Goal: Task Accomplishment & Management: Complete application form

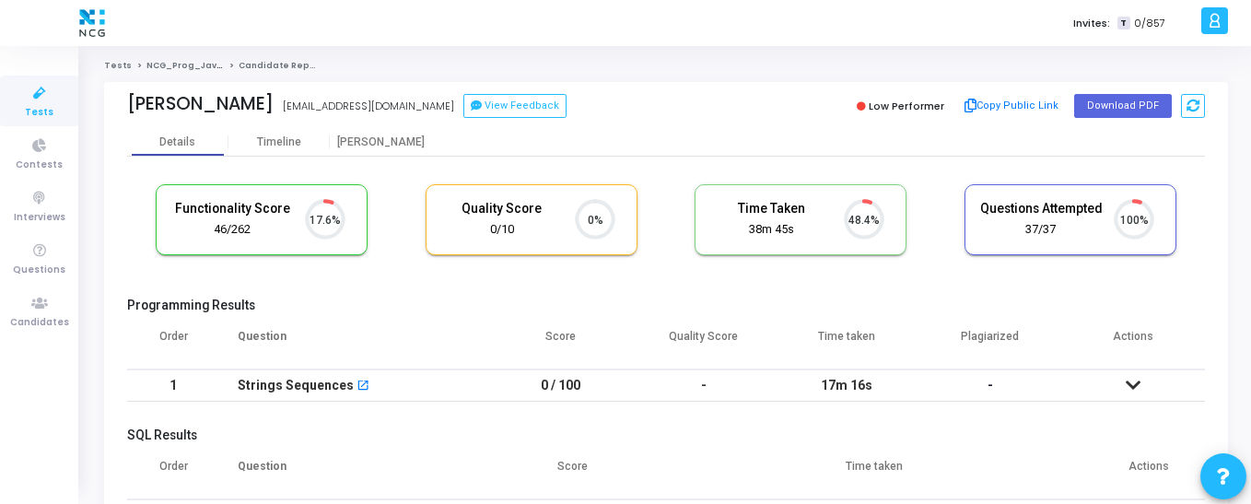
scroll to position [39, 47]
click at [52, 318] on span "Candidates" at bounding box center [39, 323] width 59 height 16
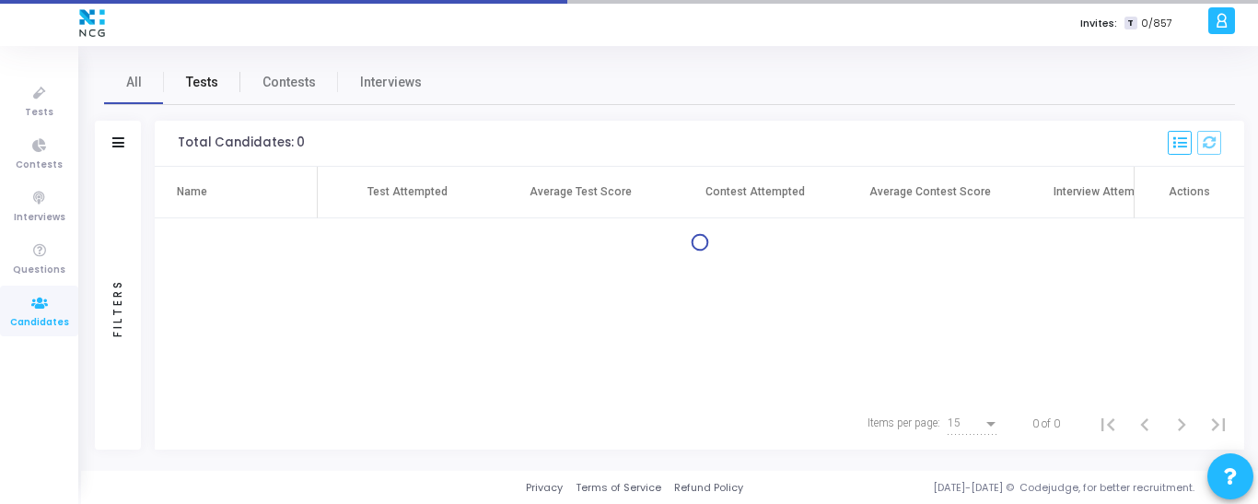
click at [197, 78] on span "Tests" at bounding box center [202, 82] width 32 height 19
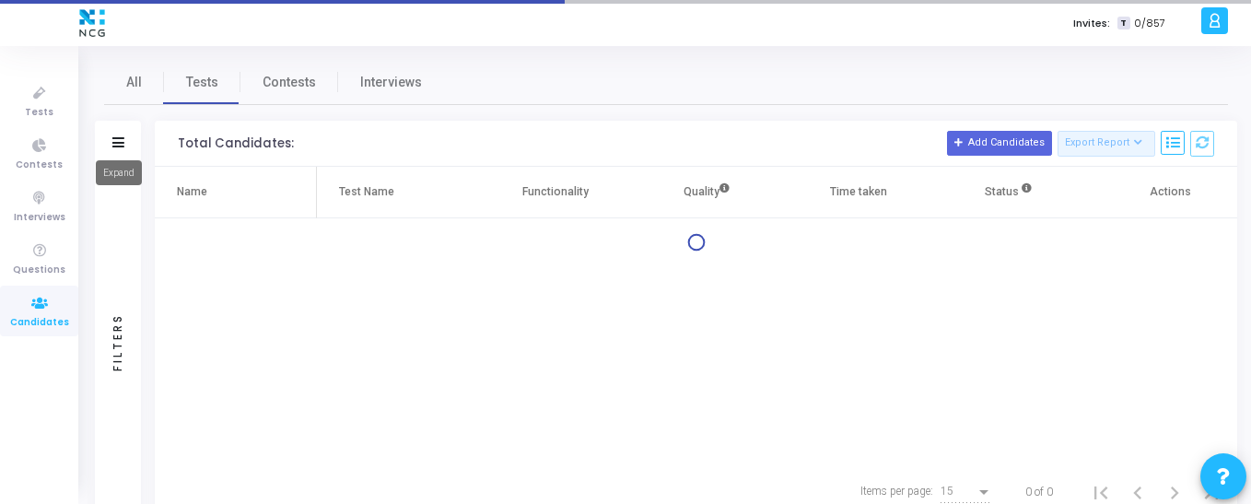
click at [121, 145] on icon at bounding box center [118, 142] width 12 height 10
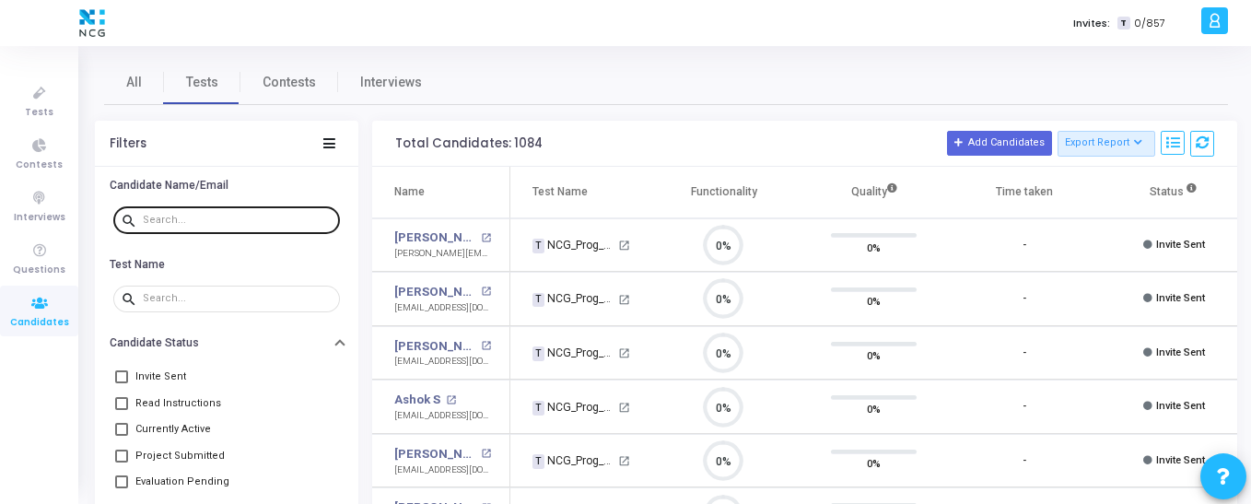
click at [181, 219] on input "text" at bounding box center [238, 220] width 190 height 11
paste input "[EMAIL_ADDRESS][DOMAIN_NAME]"
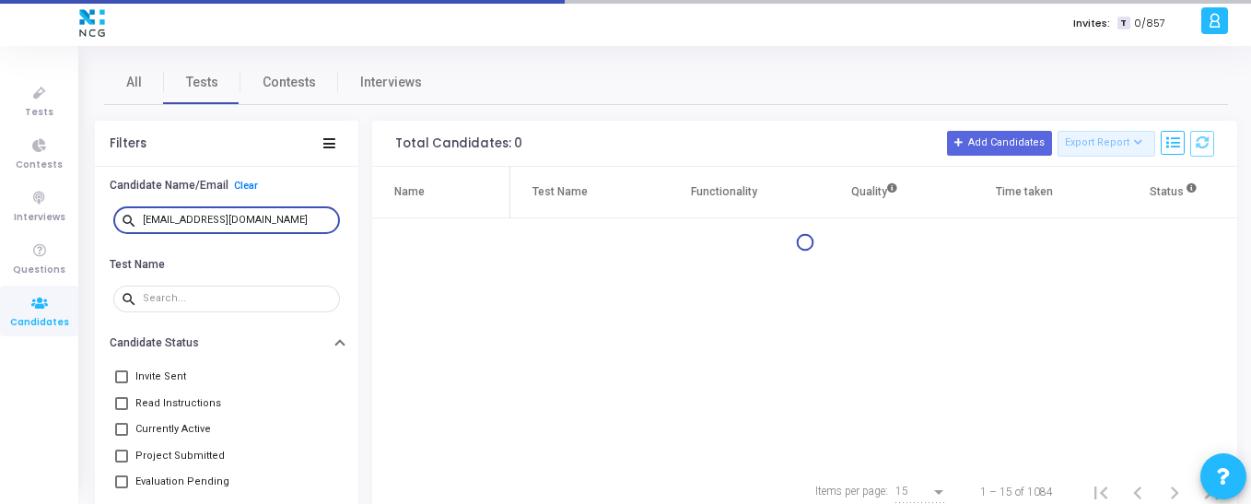
type input "[EMAIL_ADDRESS][DOMAIN_NAME]"
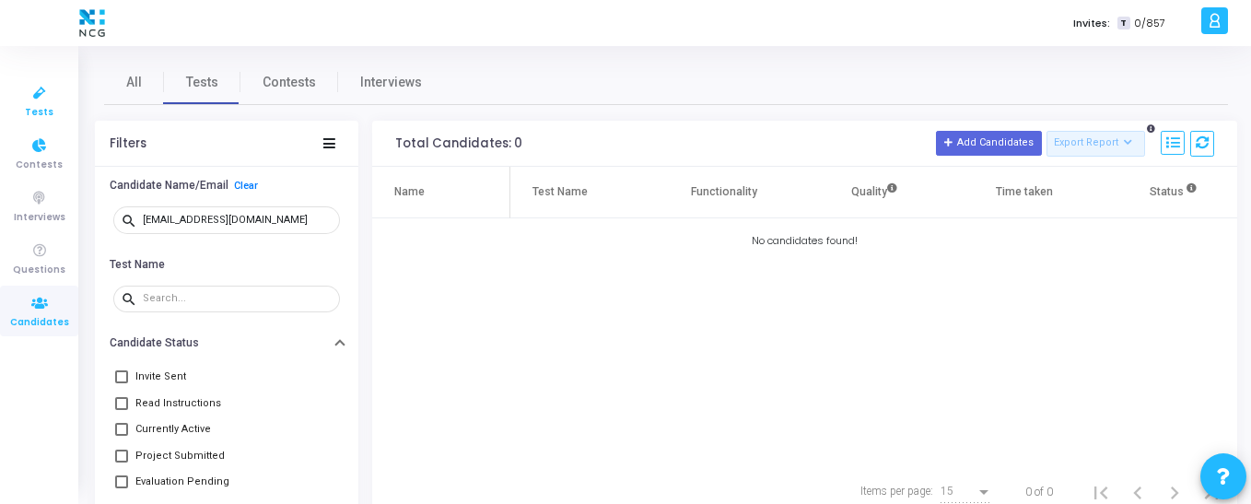
click at [28, 105] on span "Tests" at bounding box center [39, 113] width 29 height 16
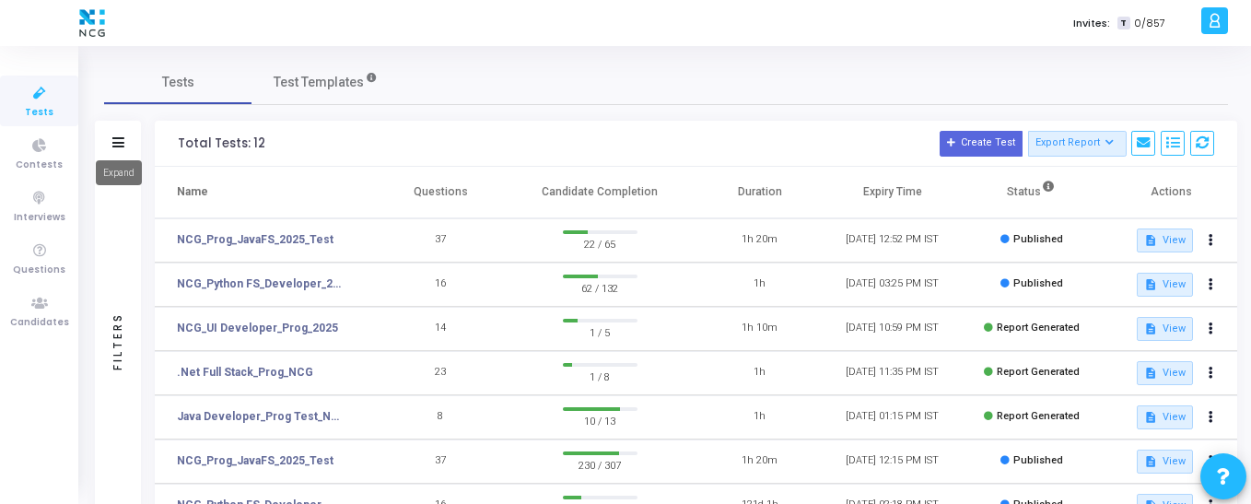
click at [112, 144] on icon at bounding box center [118, 142] width 12 height 10
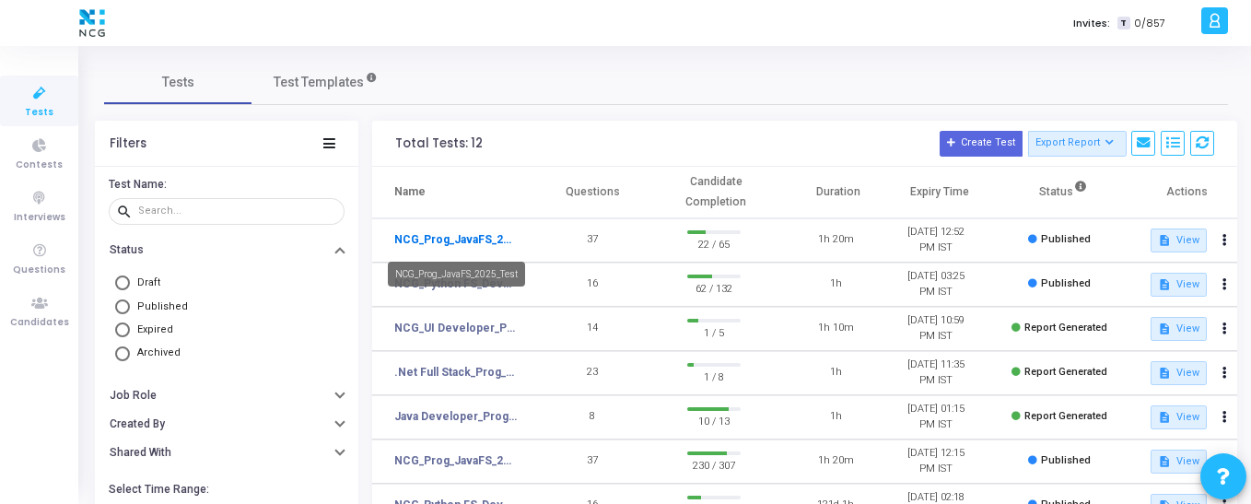
click at [448, 239] on link "NCG_Prog_JavaFS_2025_Test" at bounding box center [455, 239] width 122 height 17
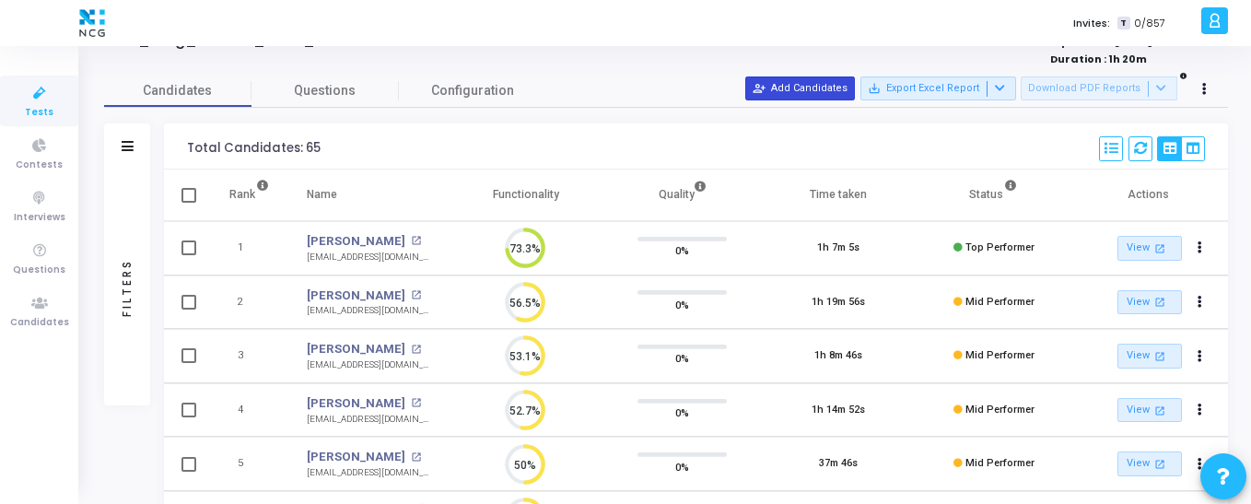
click at [793, 94] on button "person_add_alt Add Candidates" at bounding box center [800, 88] width 110 height 24
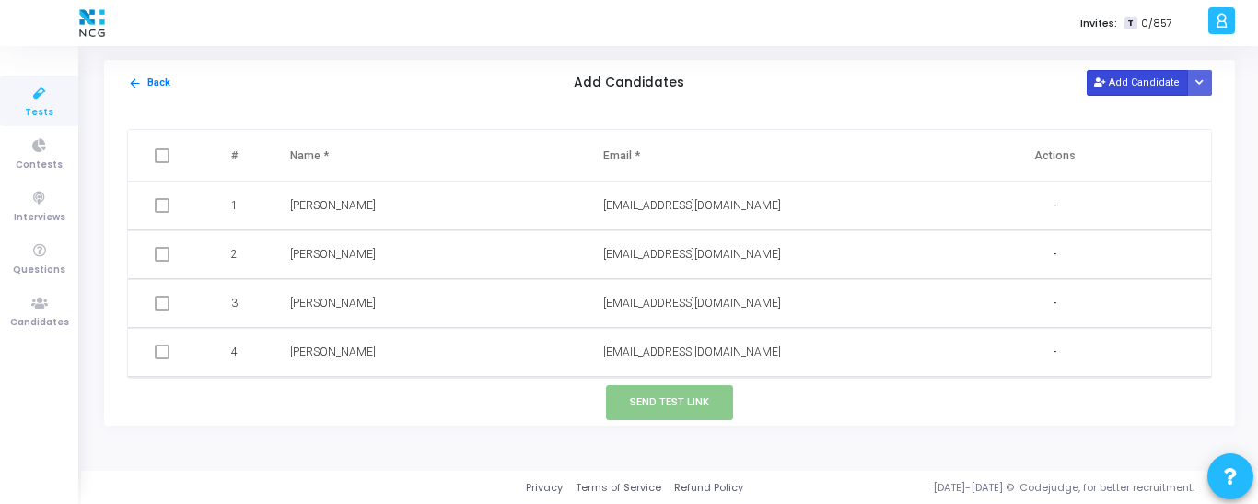
click at [1132, 77] on button "Add Candidate" at bounding box center [1137, 82] width 101 height 25
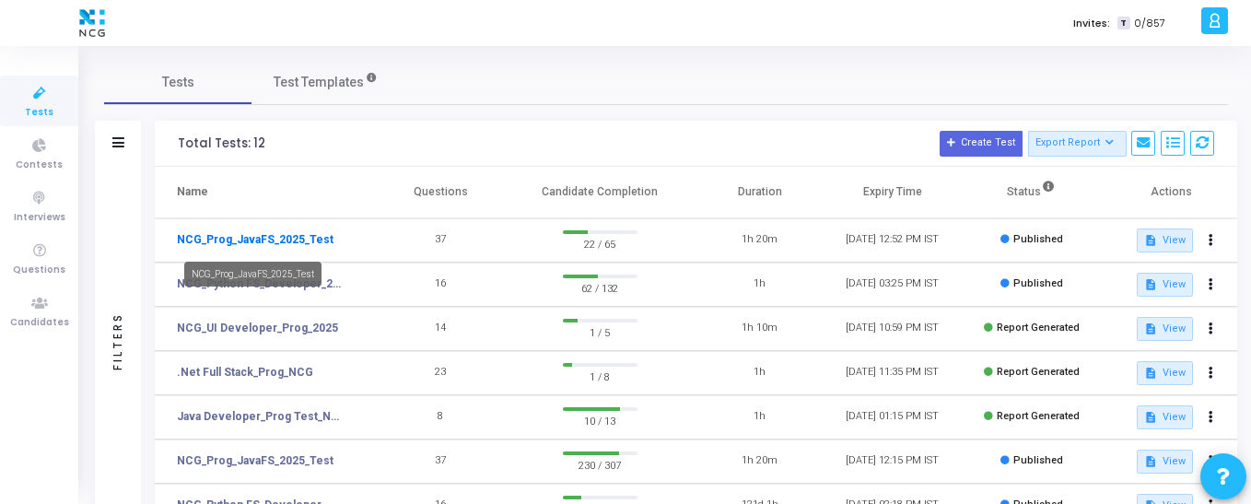
click at [297, 241] on link "NCG_Prog_JavaFS_2025_Test" at bounding box center [255, 239] width 157 height 17
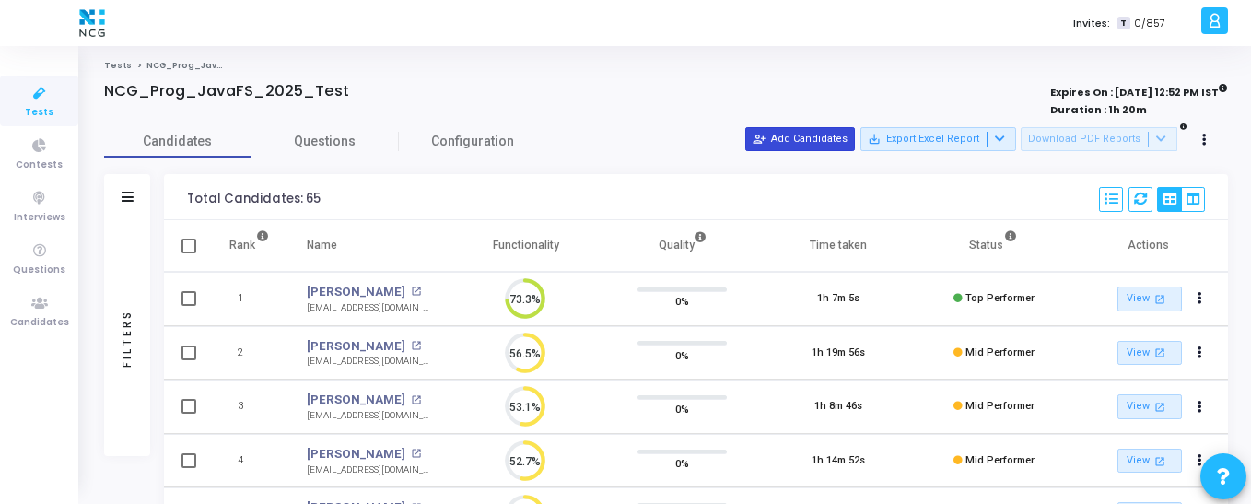
click at [824, 129] on button "person_add_alt Add Candidates" at bounding box center [800, 139] width 110 height 24
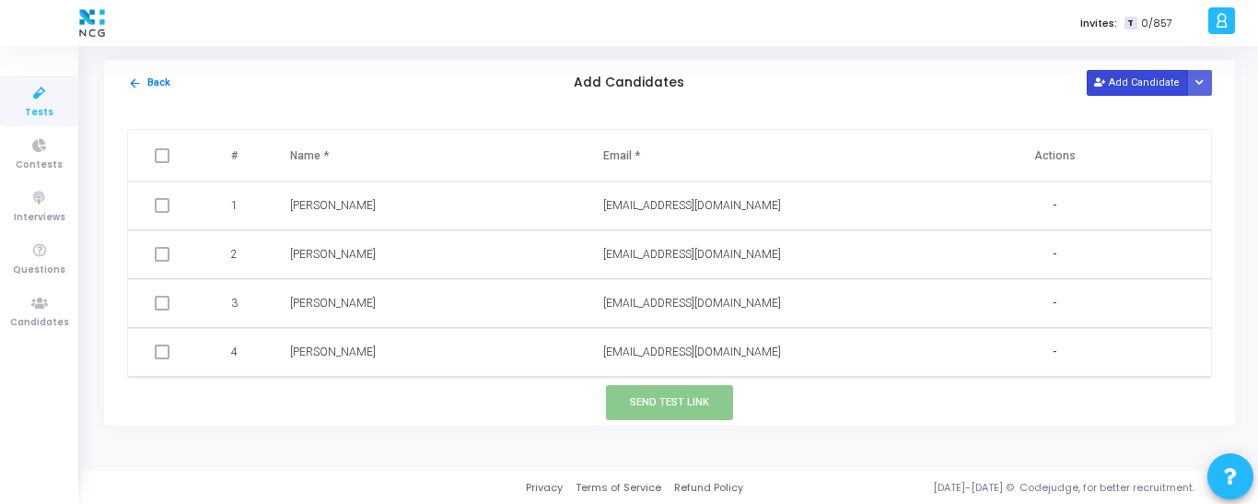
click at [1115, 86] on button "Add Candidate" at bounding box center [1137, 82] width 101 height 25
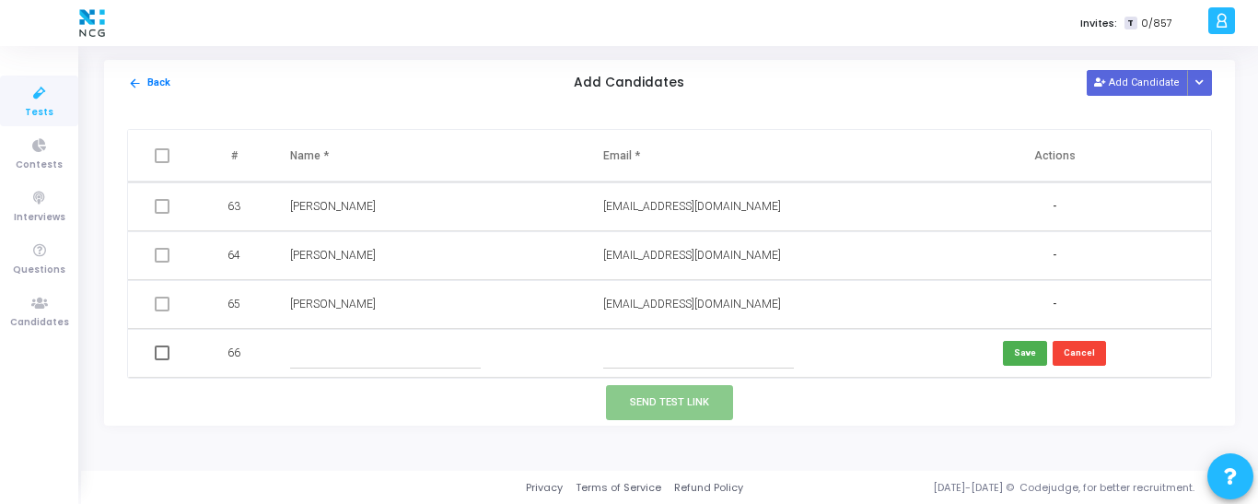
click at [303, 346] on input "text" at bounding box center [385, 353] width 191 height 30
paste input "[PERSON_NAME]"
type input "[PERSON_NAME]"
click at [661, 349] on input "text" at bounding box center [698, 353] width 191 height 30
paste input "[EMAIL_ADDRESS][DOMAIN_NAME]"
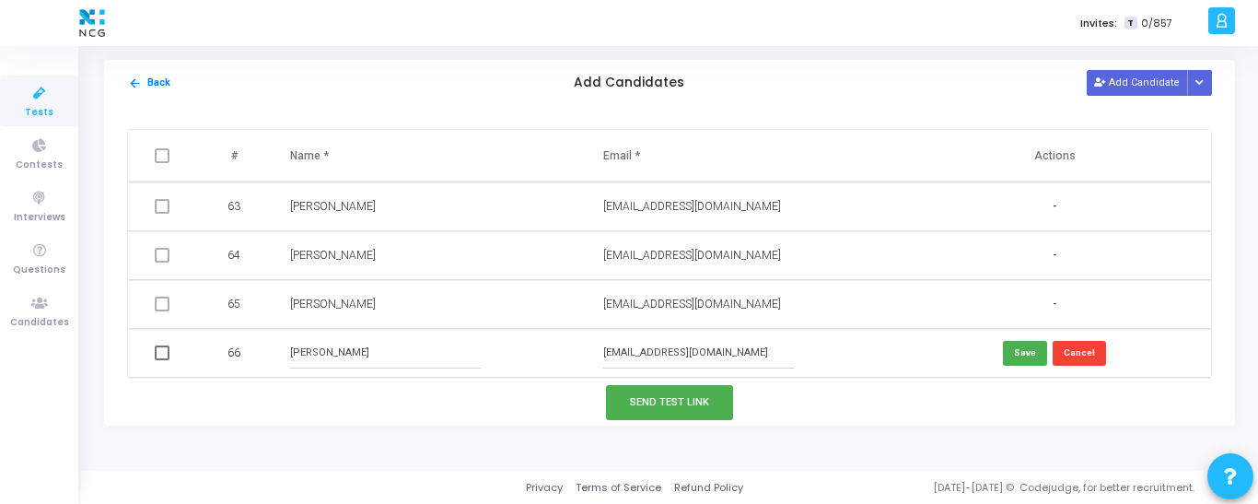
type input "[EMAIL_ADDRESS][DOMAIN_NAME]"
click at [168, 353] on span at bounding box center [162, 352] width 15 height 15
click at [162, 360] on input "checkbox" at bounding box center [161, 360] width 1 height 1
checkbox input "true"
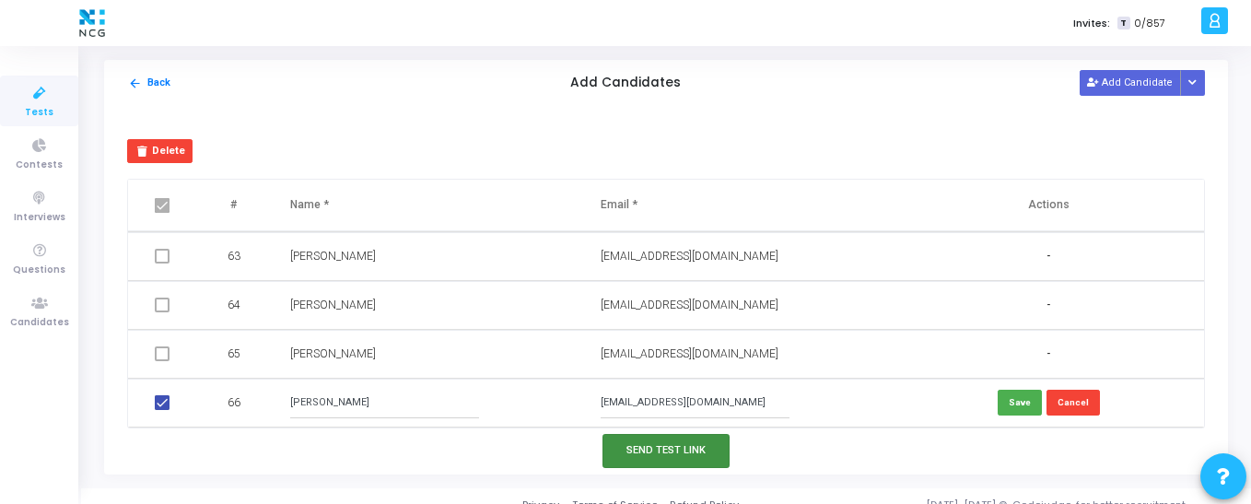
click at [703, 453] on button "Send Test Link" at bounding box center [665, 451] width 127 height 34
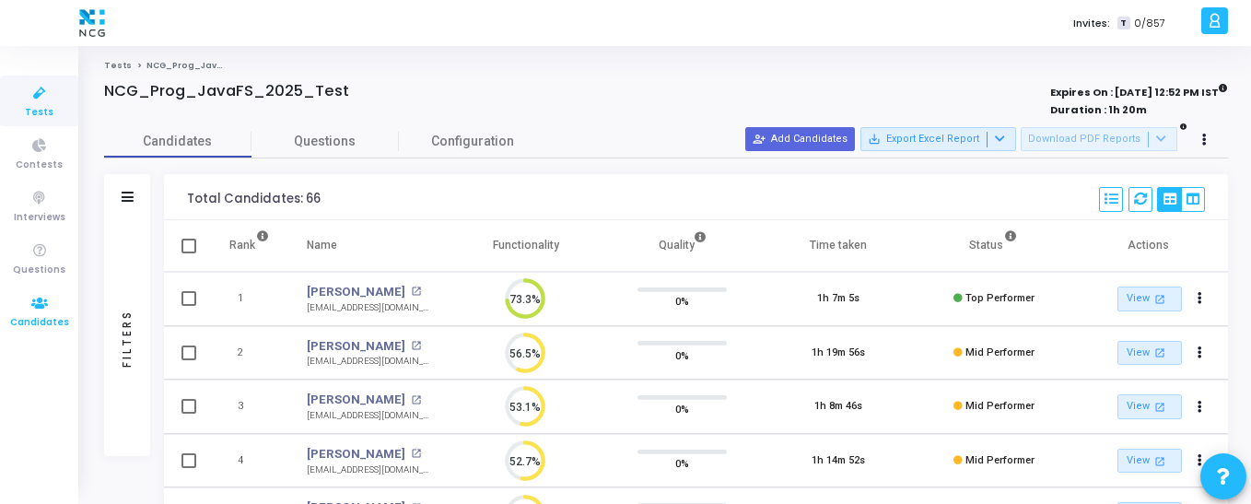
click at [37, 311] on icon at bounding box center [39, 303] width 39 height 23
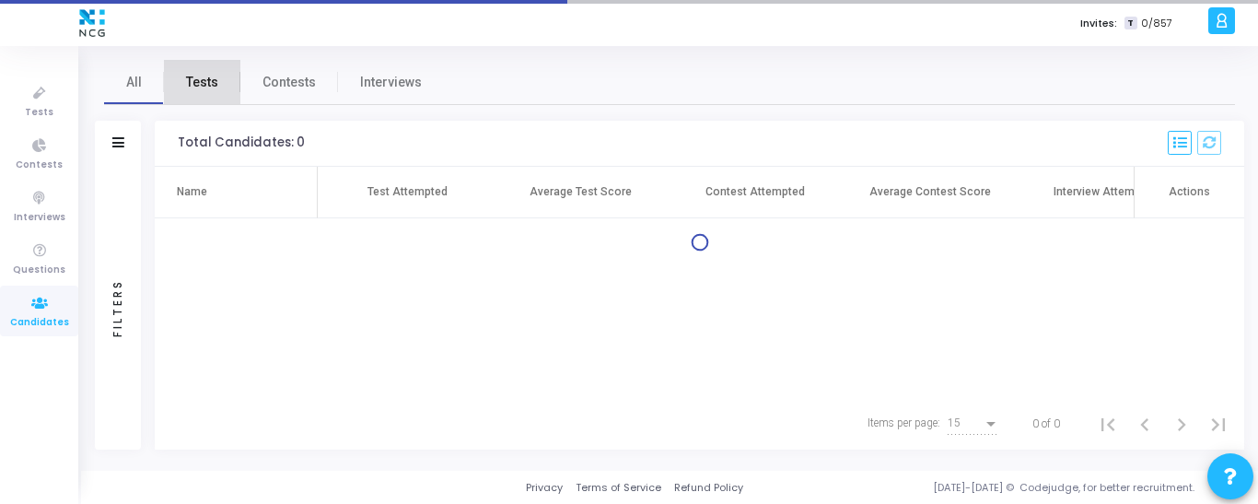
click at [204, 79] on span "Tests" at bounding box center [202, 82] width 32 height 19
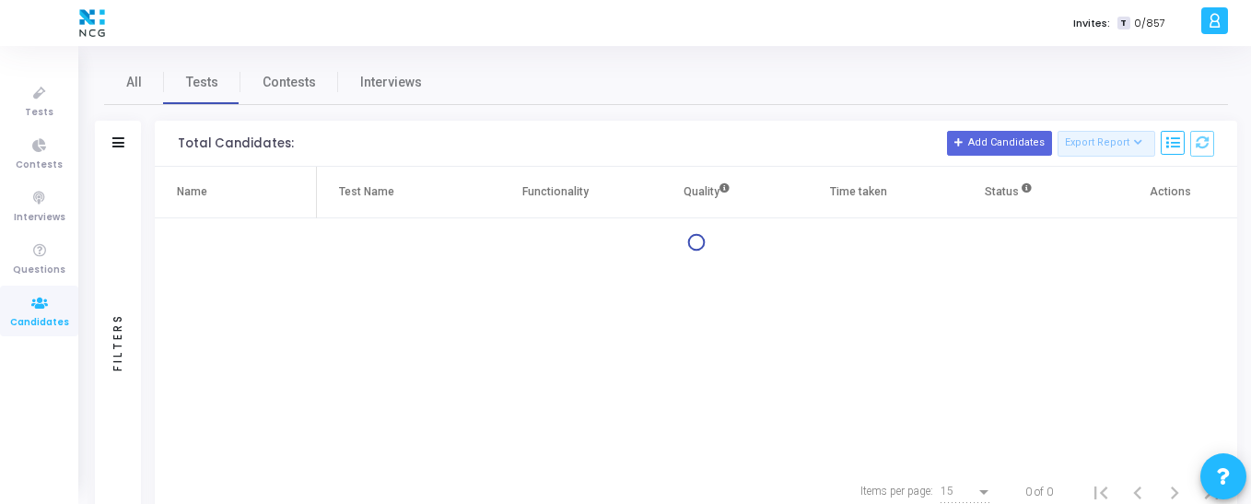
click at [122, 149] on div at bounding box center [118, 143] width 12 height 16
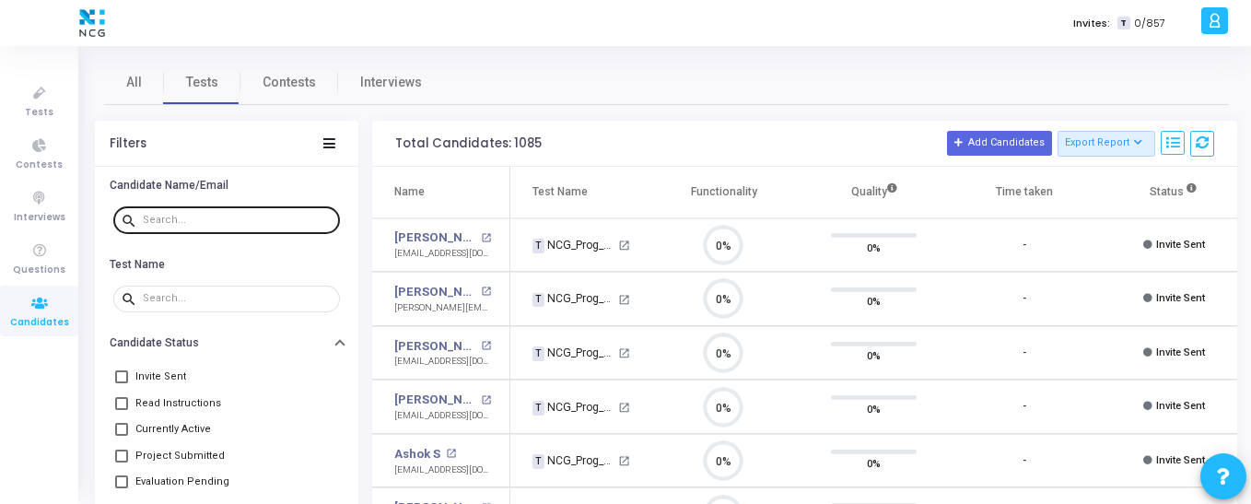
scroll to position [39, 47]
click at [157, 220] on input "text" at bounding box center [238, 220] width 190 height 11
type input "suddin"
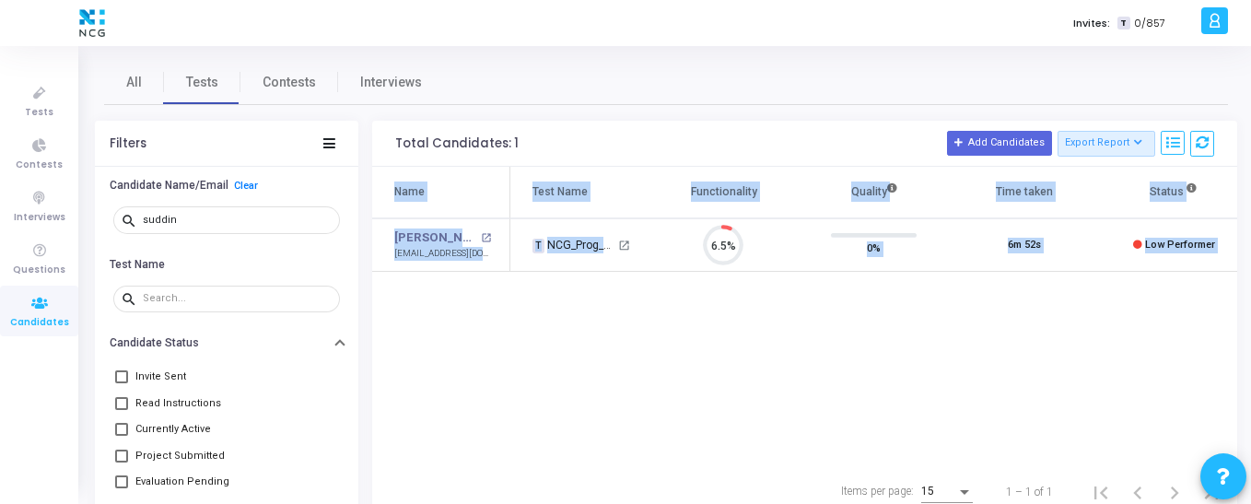
drag, startPoint x: 621, startPoint y: 456, endPoint x: 835, endPoint y: 478, distance: 215.7
click at [835, 478] on div "Total Candidates: 1 Add Candidates Export Report Name Test/Contest Questions Fu…" at bounding box center [804, 319] width 865 height 397
click at [861, 371] on div "Name Test Name Functionality Quality Time taken Status Actions Suddin Ansari op…" at bounding box center [804, 316] width 865 height 299
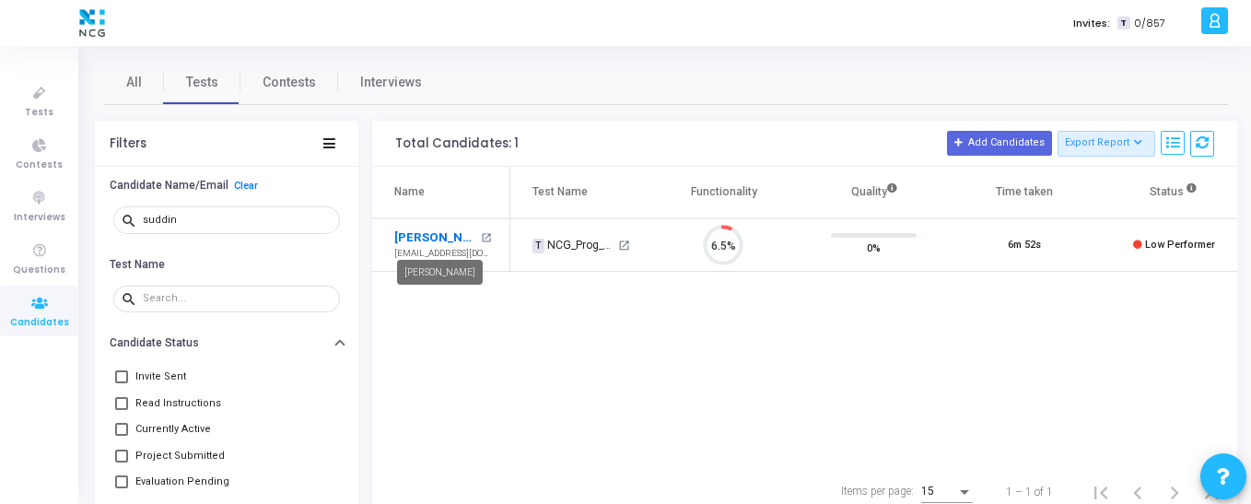
click at [442, 232] on link "[PERSON_NAME]" at bounding box center [435, 237] width 82 height 18
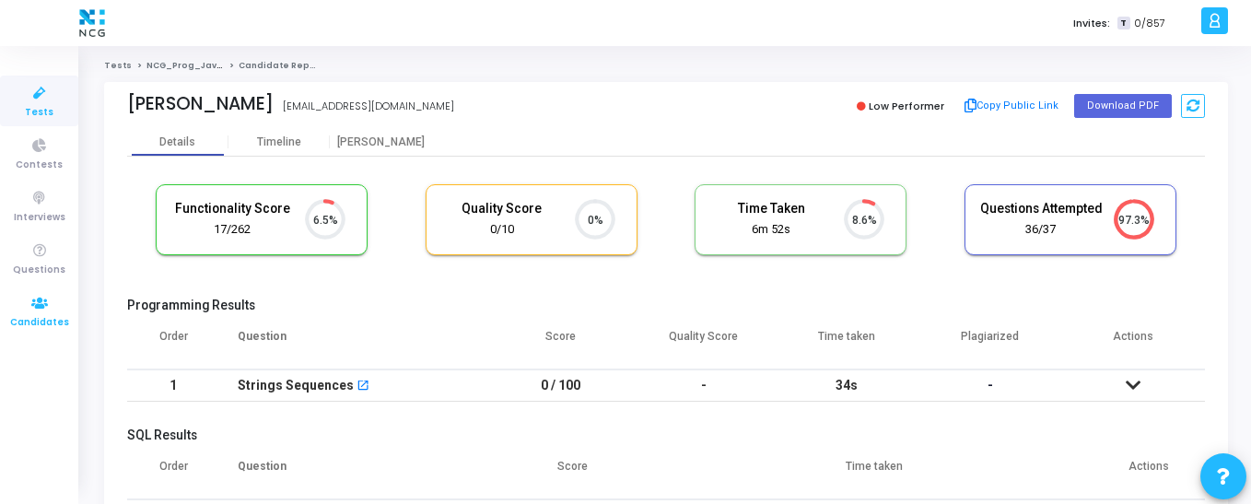
click at [41, 310] on icon at bounding box center [39, 303] width 39 height 23
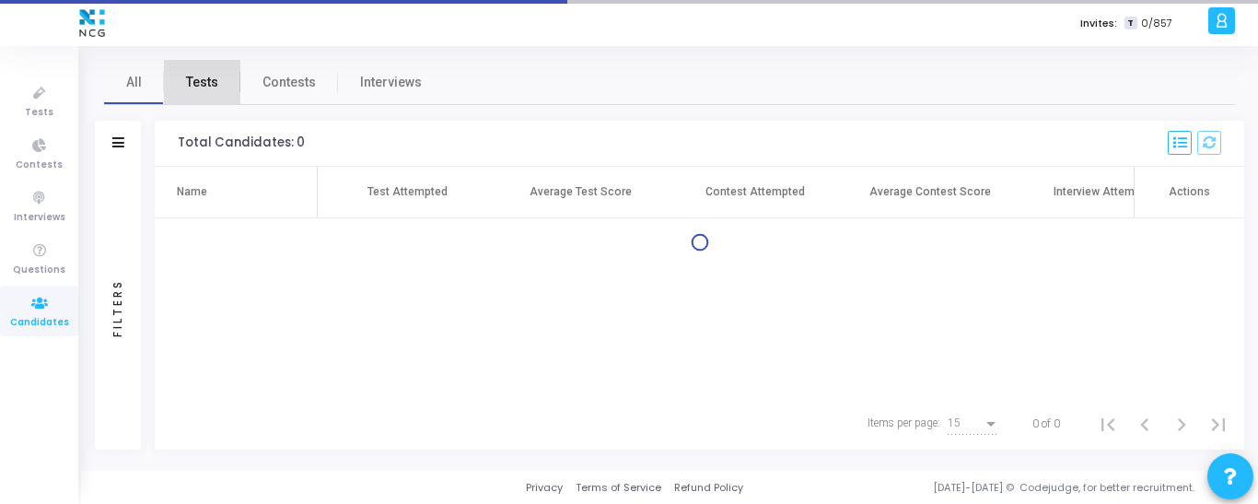
click at [205, 85] on span "Tests" at bounding box center [202, 82] width 32 height 19
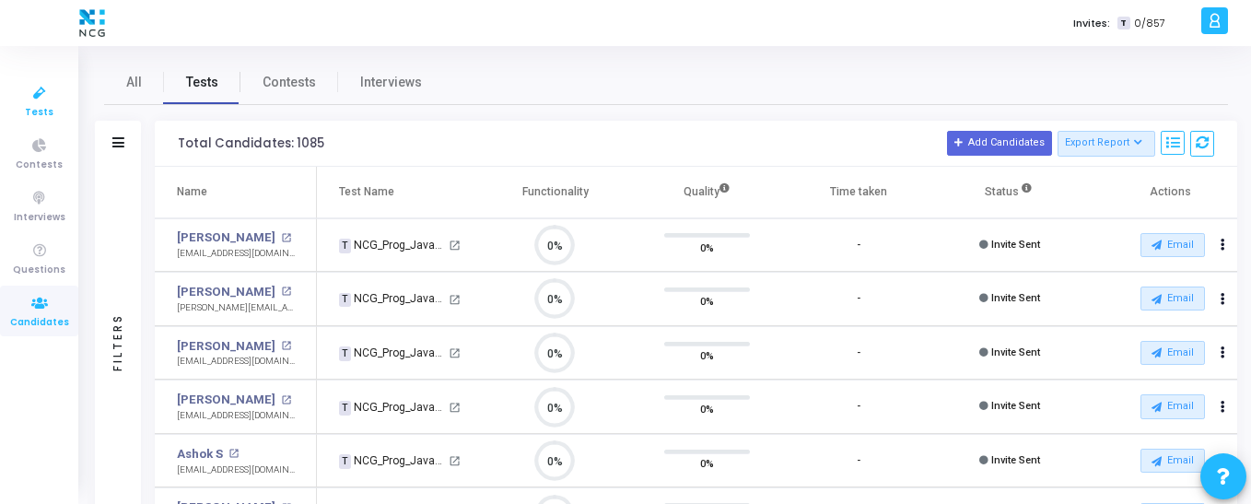
scroll to position [39, 47]
click at [46, 99] on icon at bounding box center [39, 93] width 39 height 23
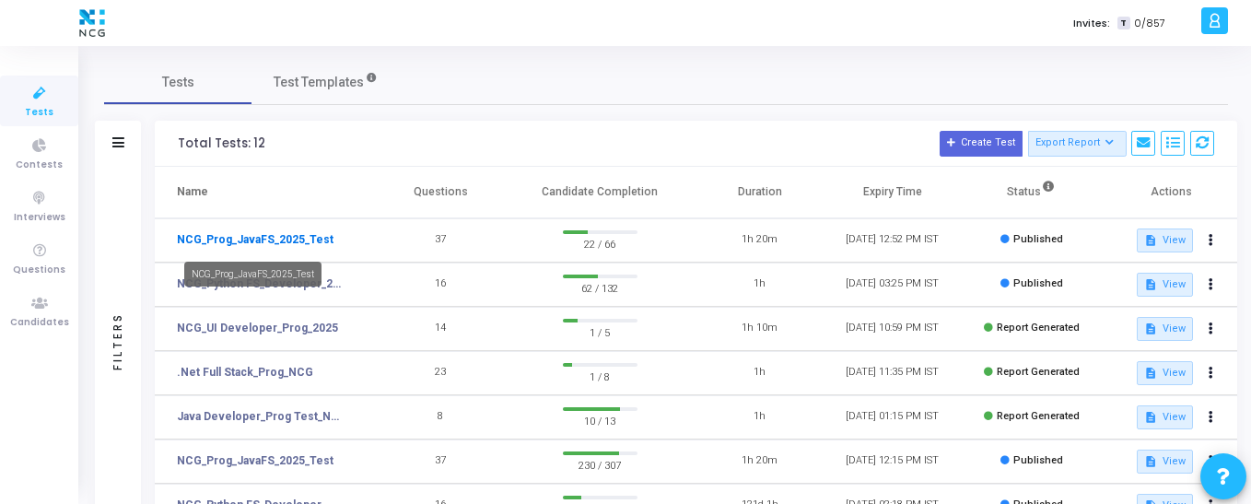
click at [282, 239] on link "NCG_Prog_JavaFS_2025_Test" at bounding box center [255, 239] width 157 height 17
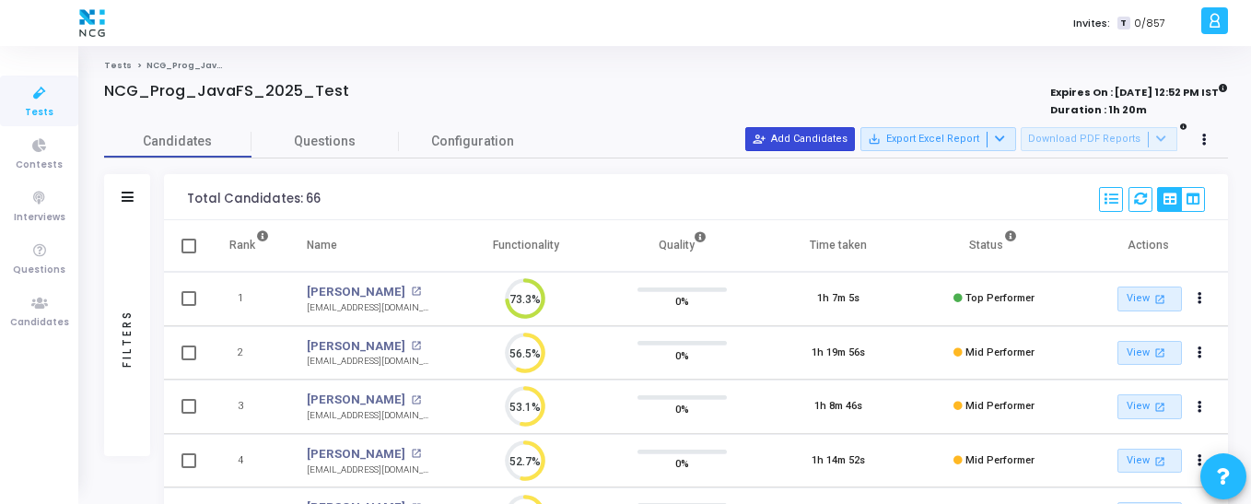
click at [820, 132] on button "person_add_alt Add Candidates" at bounding box center [800, 139] width 110 height 24
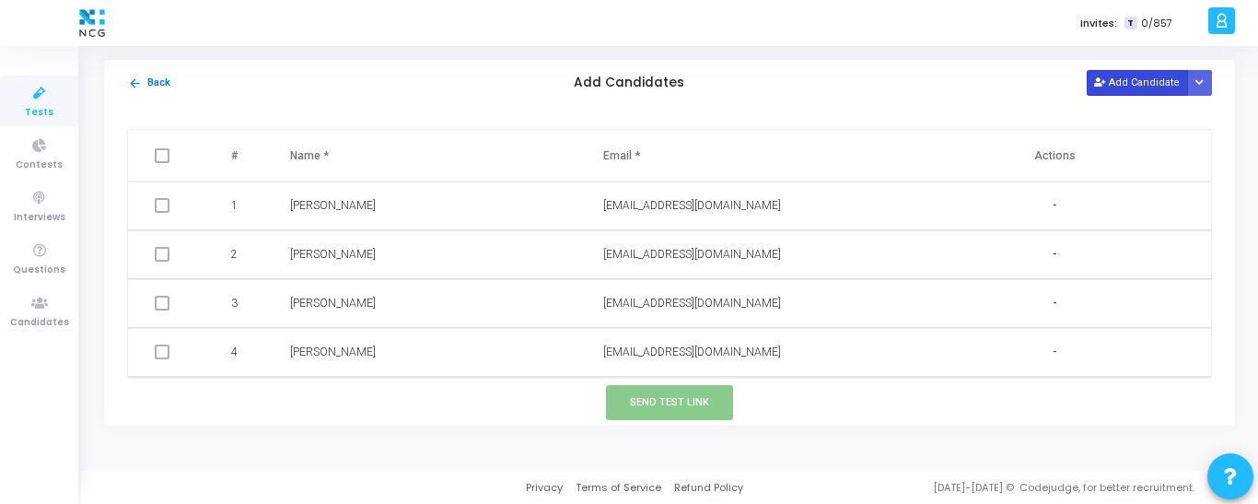
click at [1118, 80] on button "Add Candidate" at bounding box center [1137, 82] width 101 height 25
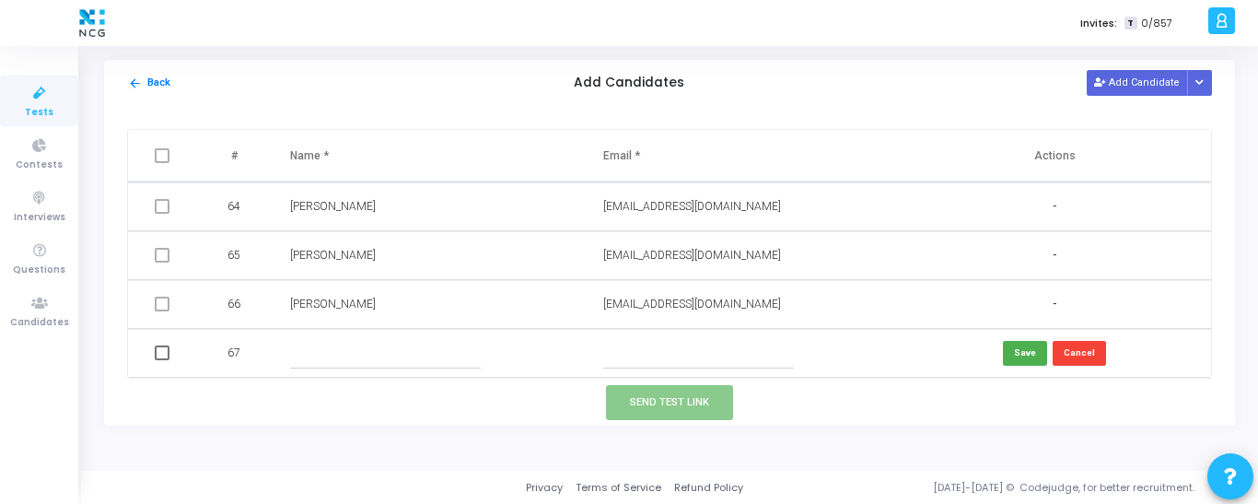
click at [340, 355] on input "text" at bounding box center [385, 353] width 191 height 30
paste input "[PERSON_NAME]"
type input "[PERSON_NAME]"
click at [716, 355] on input "text" at bounding box center [698, 353] width 191 height 30
paste input "[EMAIL_ADDRESS][DOMAIN_NAME]"
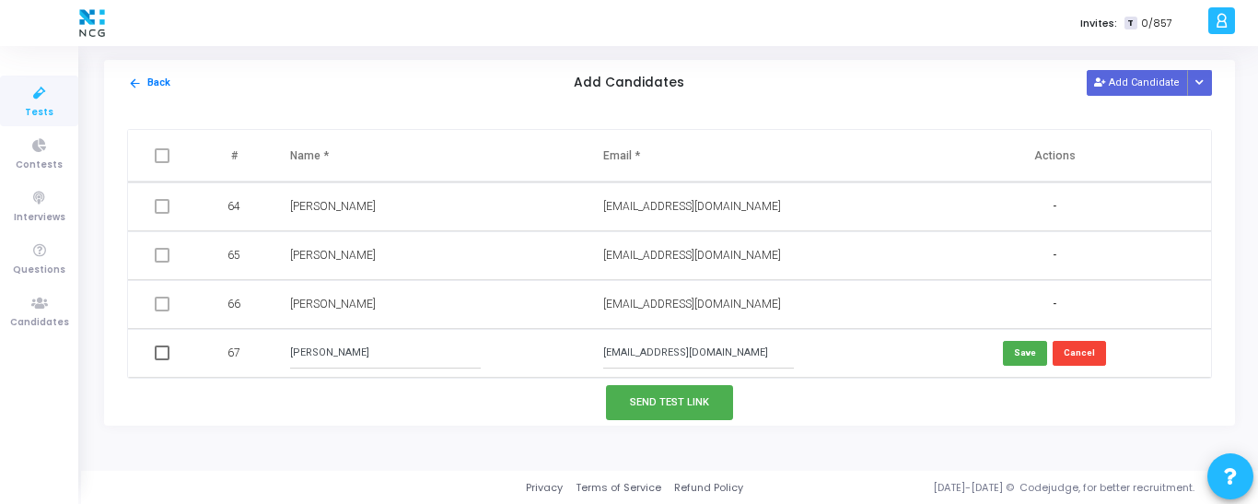
type input "[EMAIL_ADDRESS][DOMAIN_NAME]"
click at [161, 359] on span at bounding box center [162, 352] width 15 height 15
click at [161, 360] on input "checkbox" at bounding box center [161, 360] width 1 height 1
checkbox input "true"
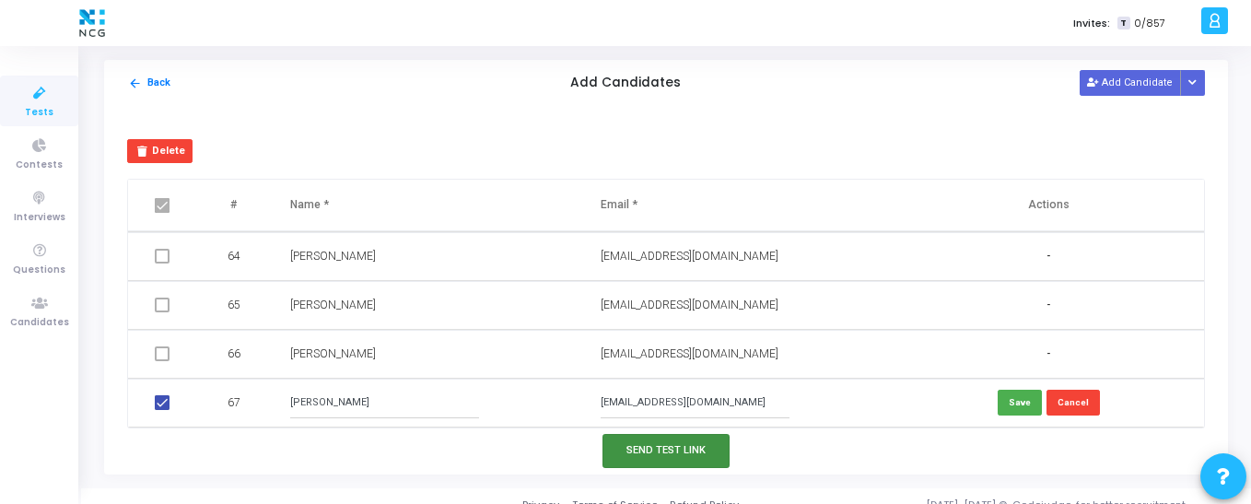
click at [701, 447] on button "Send Test Link" at bounding box center [665, 451] width 127 height 34
click at [710, 443] on button "Send Test Link" at bounding box center [665, 451] width 127 height 34
click at [30, 312] on icon at bounding box center [39, 303] width 39 height 23
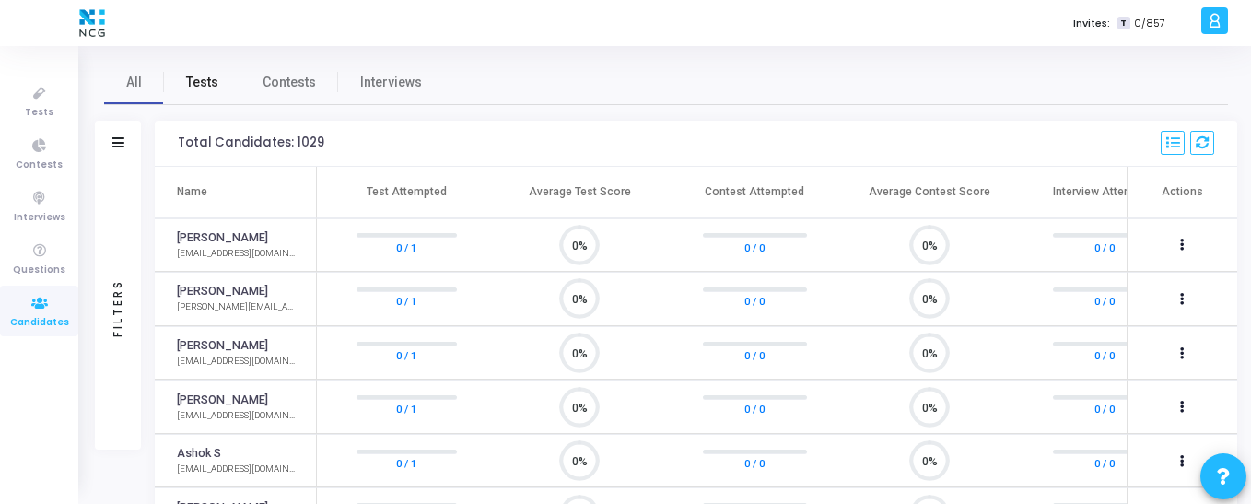
scroll to position [39, 47]
click at [201, 86] on span "Tests" at bounding box center [202, 82] width 32 height 19
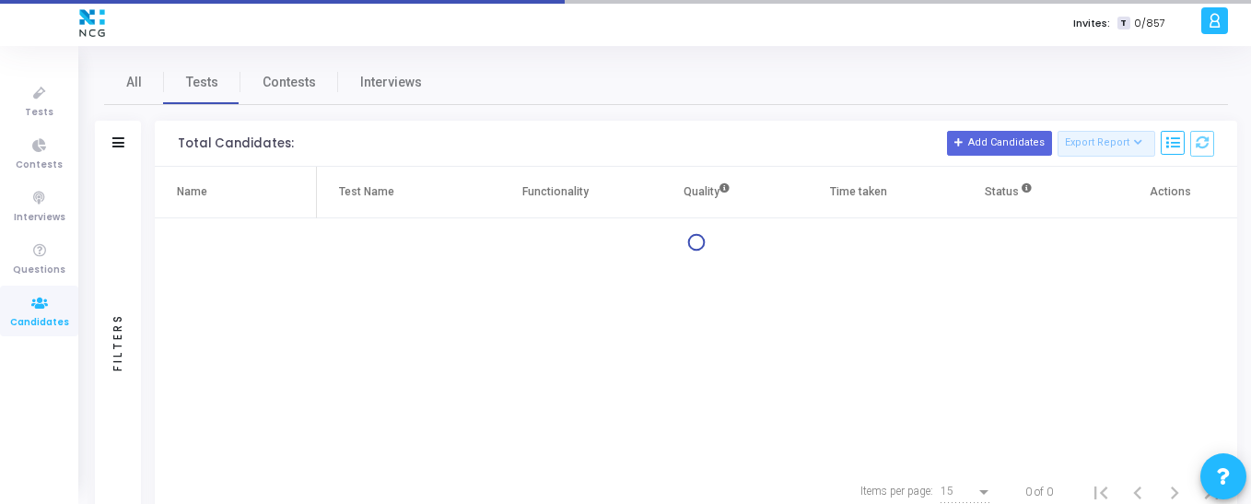
click at [128, 137] on div "Filters" at bounding box center [118, 144] width 46 height 46
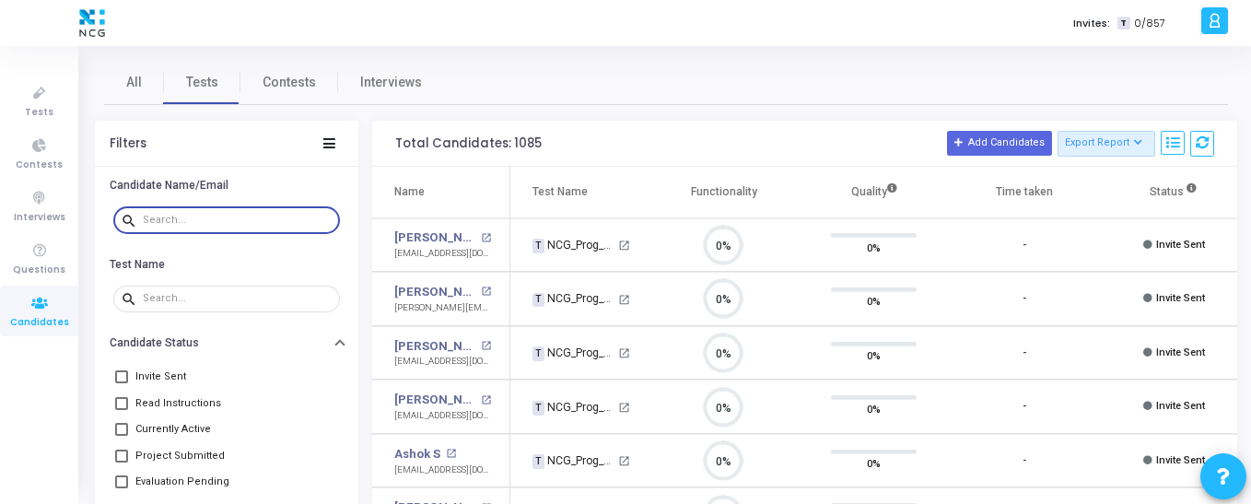
click at [168, 215] on input "text" at bounding box center [238, 220] width 190 height 11
paste input "[EMAIL_ADDRESS][DOMAIN_NAME]"
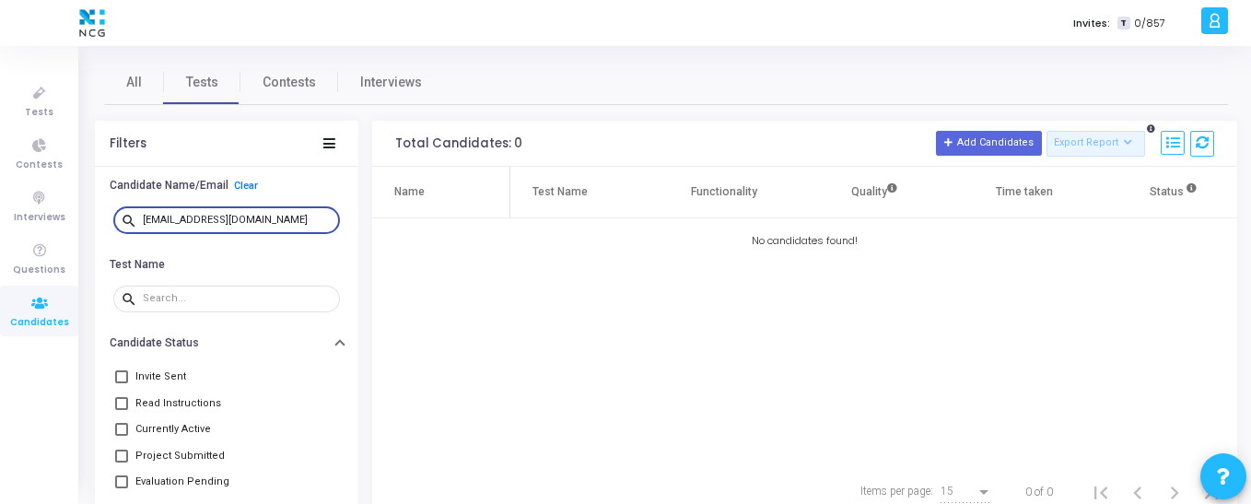
type input "[EMAIL_ADDRESS][DOMAIN_NAME]"
click at [21, 84] on icon at bounding box center [39, 93] width 39 height 23
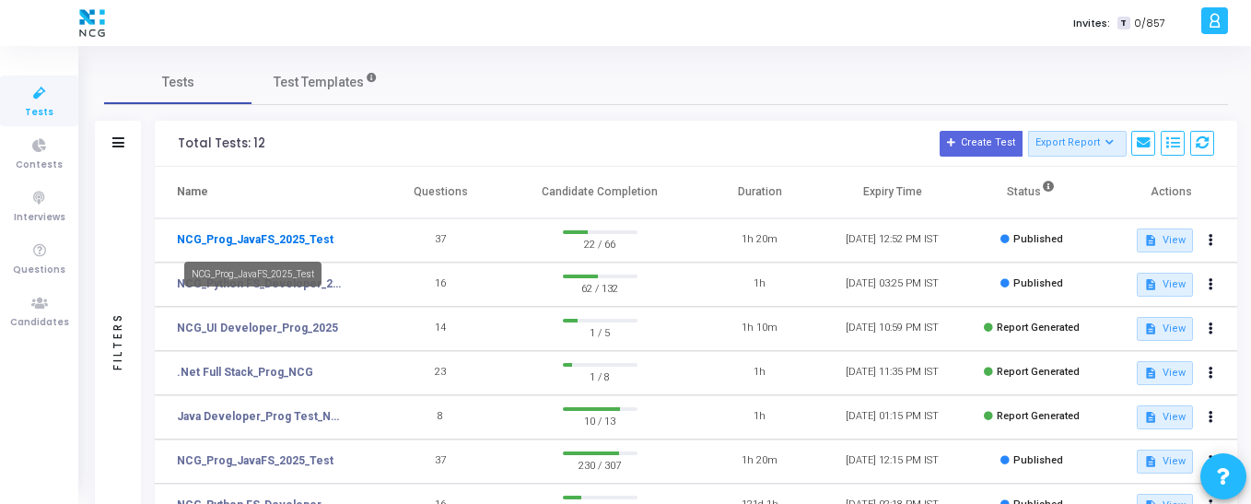
click at [291, 239] on link "NCG_Prog_JavaFS_2025_Test" at bounding box center [255, 239] width 157 height 17
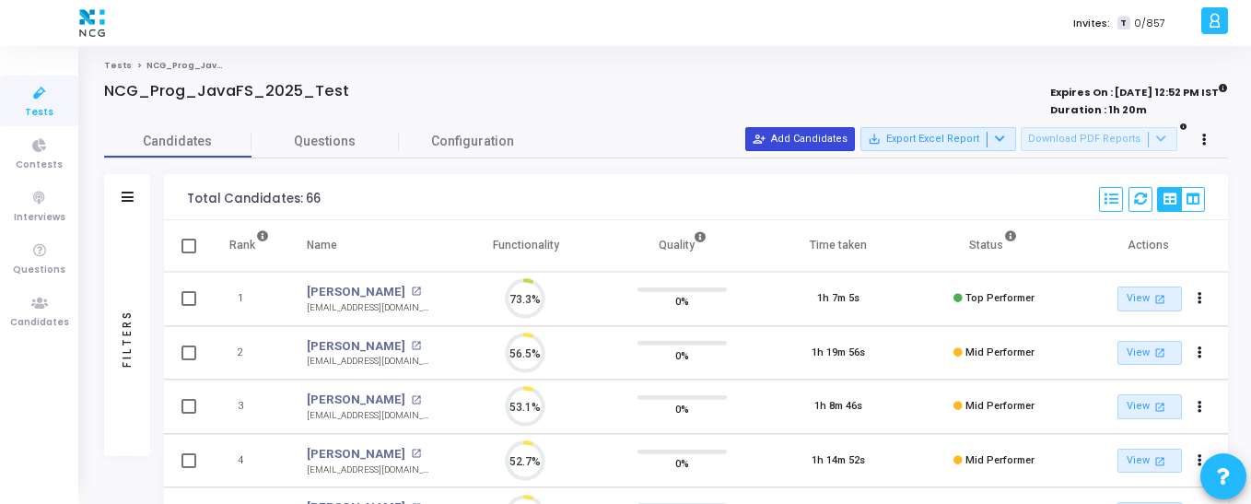
scroll to position [39, 47]
click at [835, 133] on button "person_add_alt Add Candidates" at bounding box center [800, 139] width 110 height 24
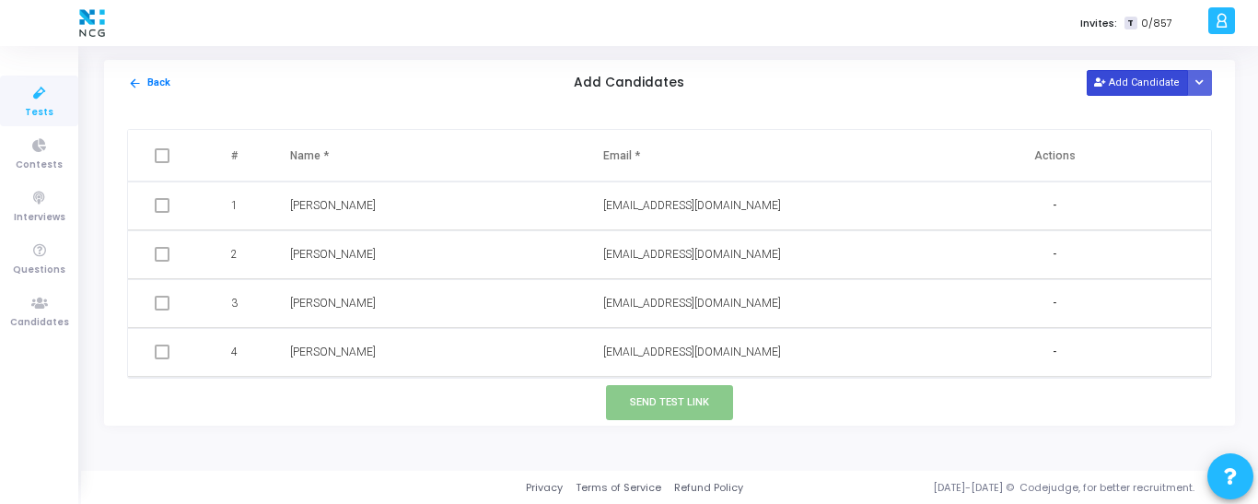
click at [1150, 76] on button "Add Candidate" at bounding box center [1137, 82] width 101 height 25
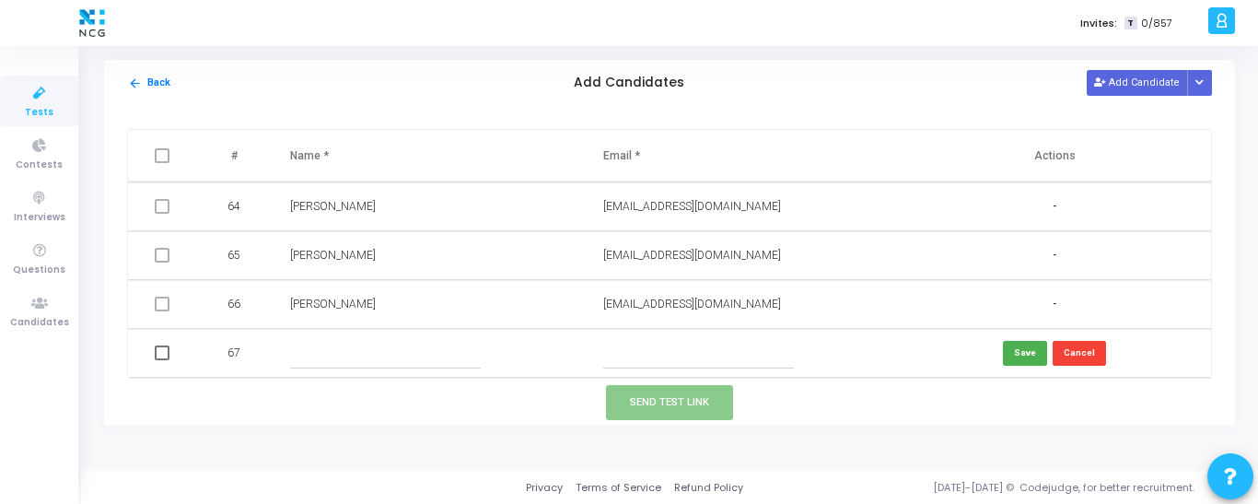
click at [341, 350] on input "text" at bounding box center [385, 353] width 191 height 30
paste input "Pawar [PERSON_NAME]"
type input "Pawar [PERSON_NAME]"
click at [700, 348] on input "text" at bounding box center [698, 353] width 191 height 30
paste input "[EMAIL_ADDRESS][DOMAIN_NAME]"
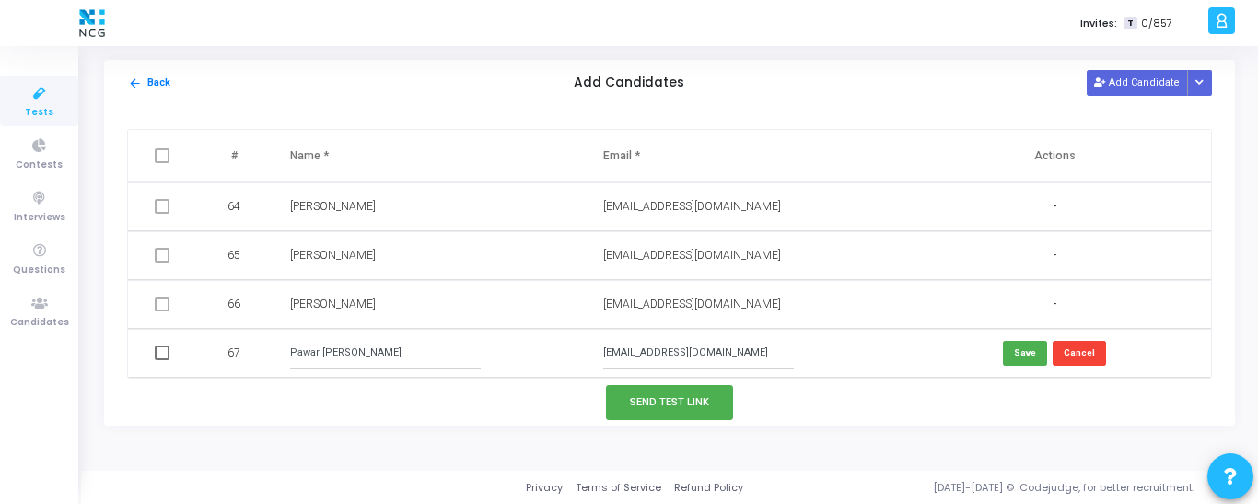
type input "[EMAIL_ADDRESS][DOMAIN_NAME]"
click at [158, 356] on span at bounding box center [162, 352] width 15 height 15
click at [161, 360] on input "checkbox" at bounding box center [161, 360] width 1 height 1
checkbox input "true"
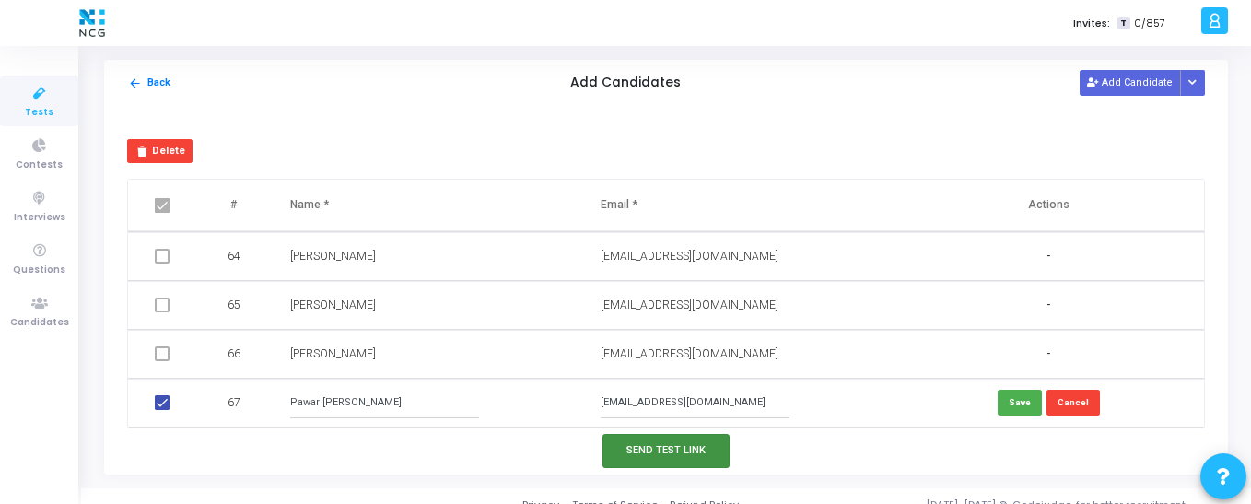
click at [654, 459] on button "Send Test Link" at bounding box center [665, 451] width 127 height 34
